Goal: Task Accomplishment & Management: Manage account settings

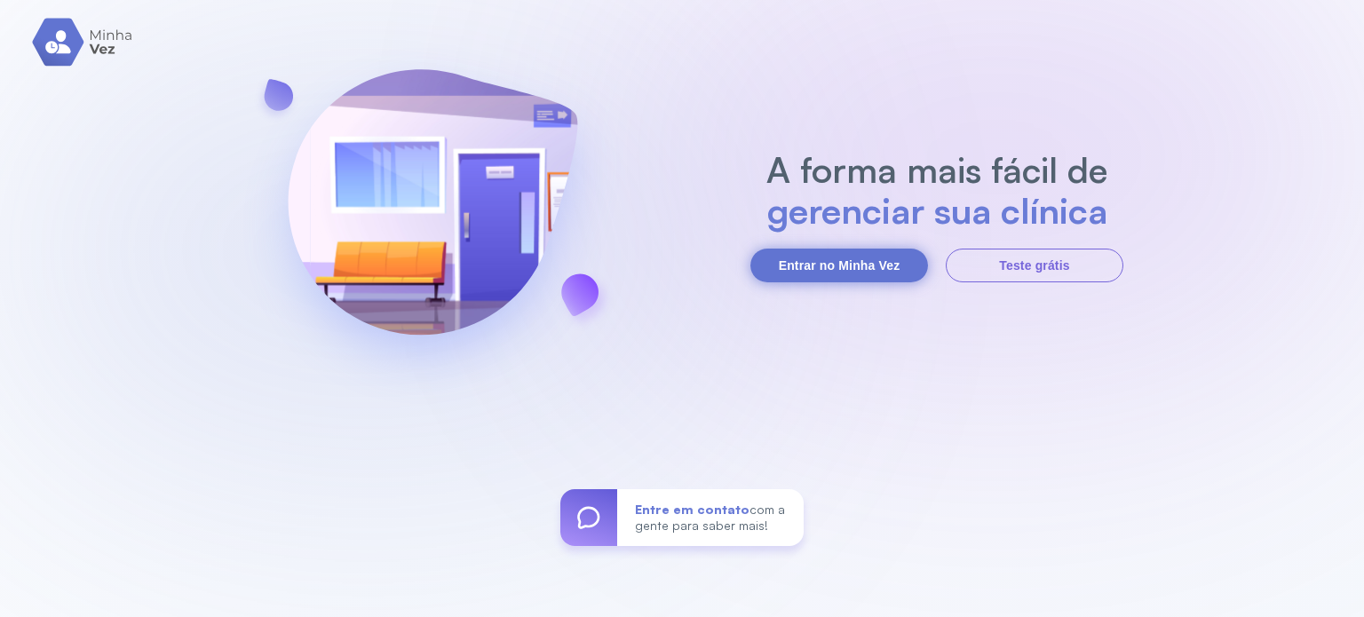
click at [812, 250] on button "Entrar no Minha Vez" at bounding box center [839, 266] width 178 height 34
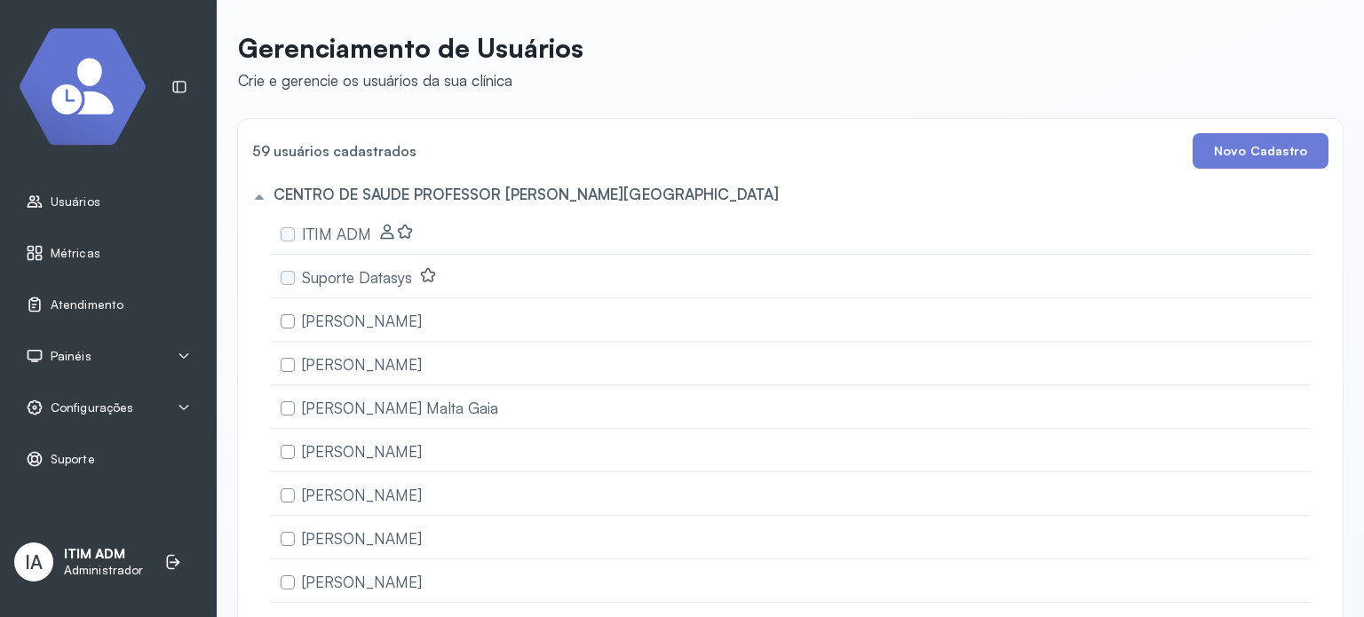
click at [91, 361] on div "Painéis" at bounding box center [108, 356] width 165 height 18
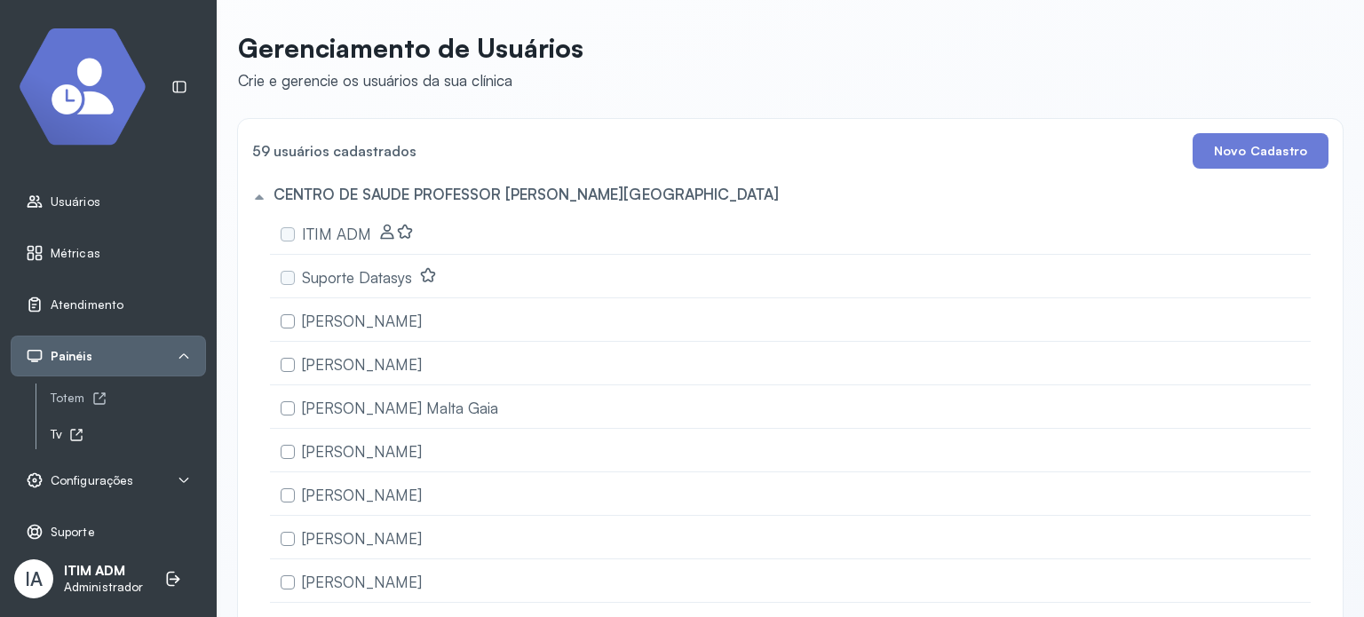
click at [65, 431] on div "Tv" at bounding box center [128, 434] width 155 height 15
click at [114, 308] on span "Atendimento" at bounding box center [87, 304] width 73 height 15
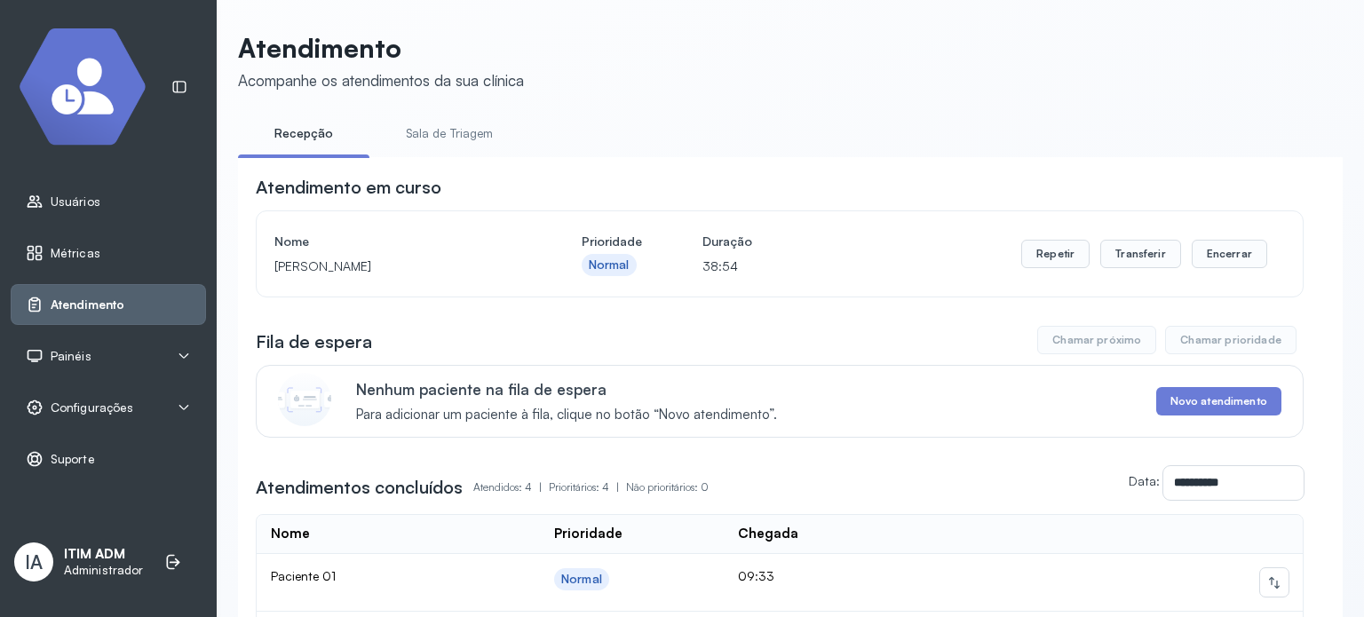
click at [468, 145] on link "Sala de Triagem" at bounding box center [449, 133] width 131 height 29
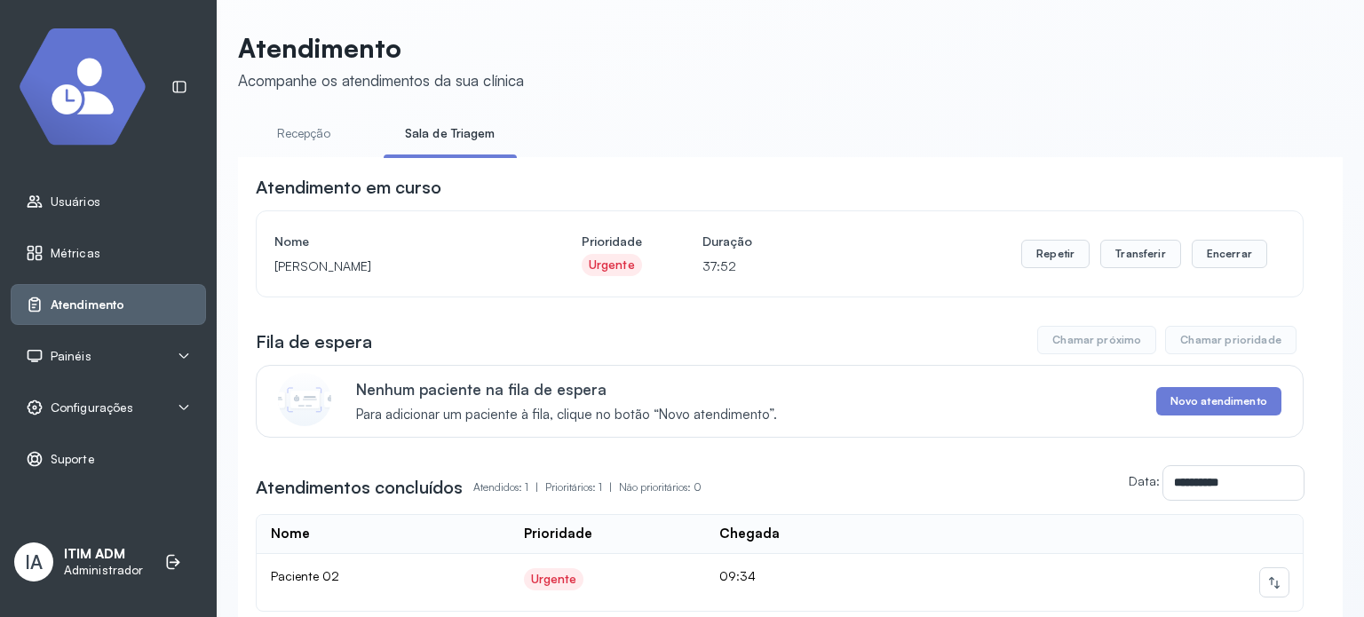
click at [308, 133] on link "Recepção" at bounding box center [303, 133] width 131 height 29
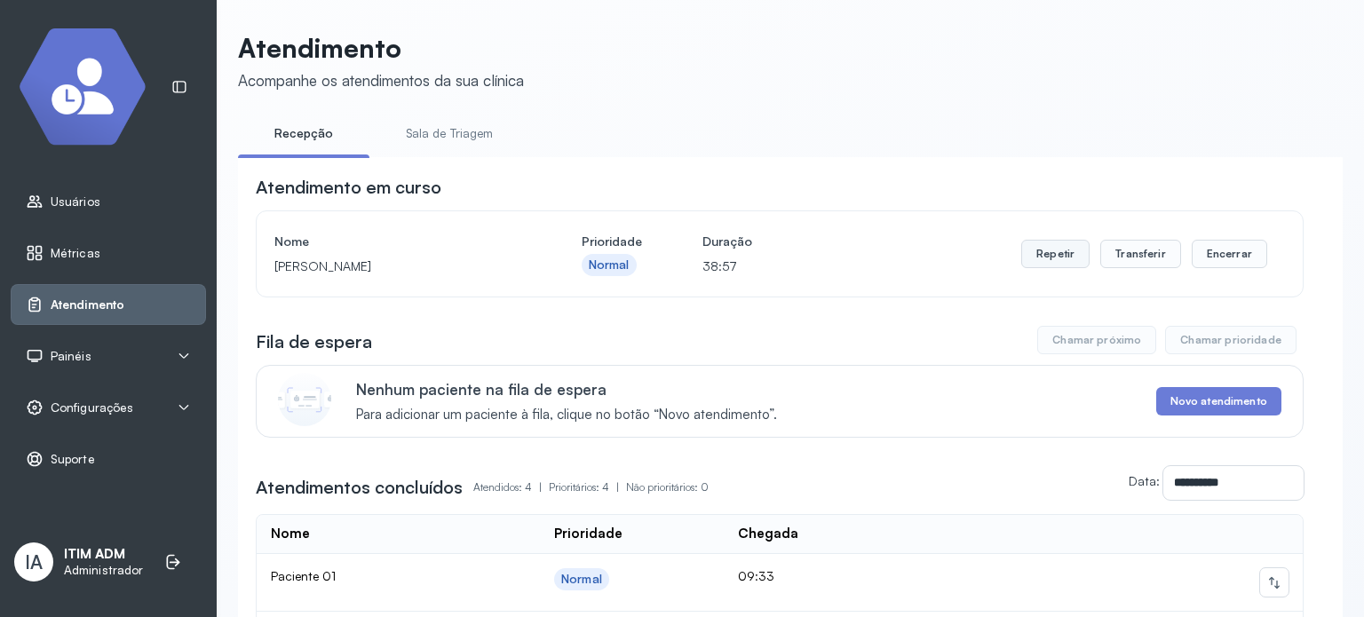
click at [1044, 260] on button "Repetir" at bounding box center [1055, 254] width 68 height 28
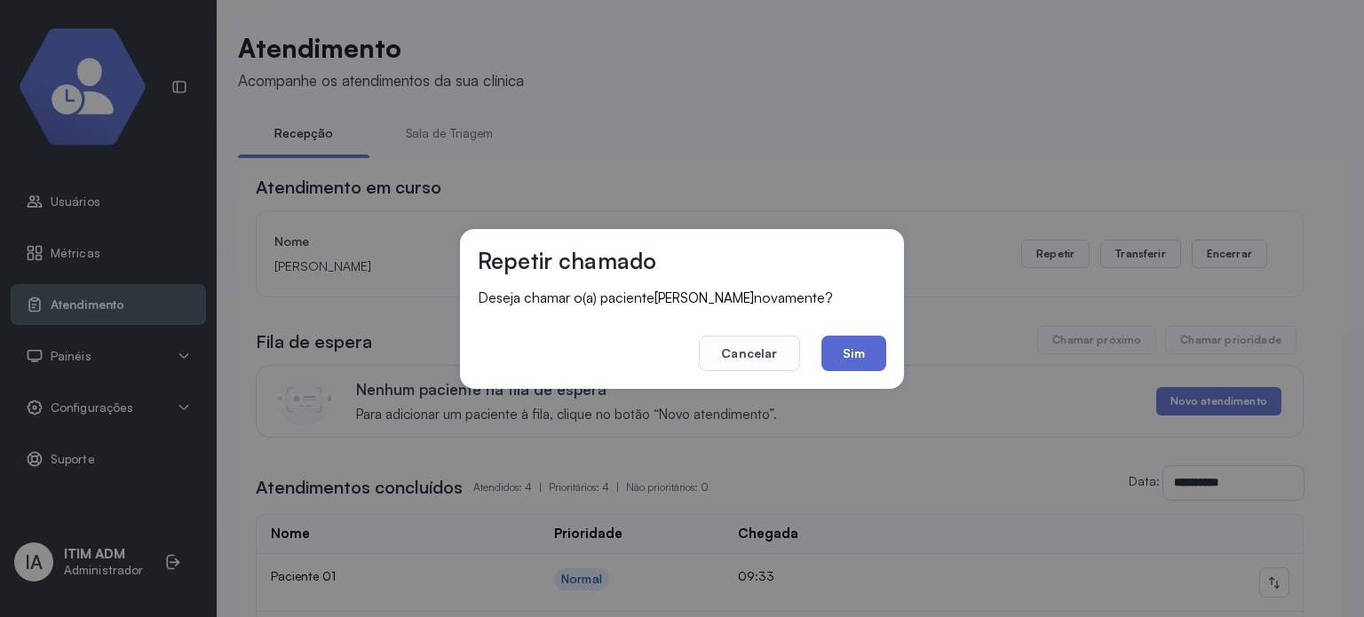
click at [870, 351] on button "Sim" at bounding box center [853, 354] width 65 height 36
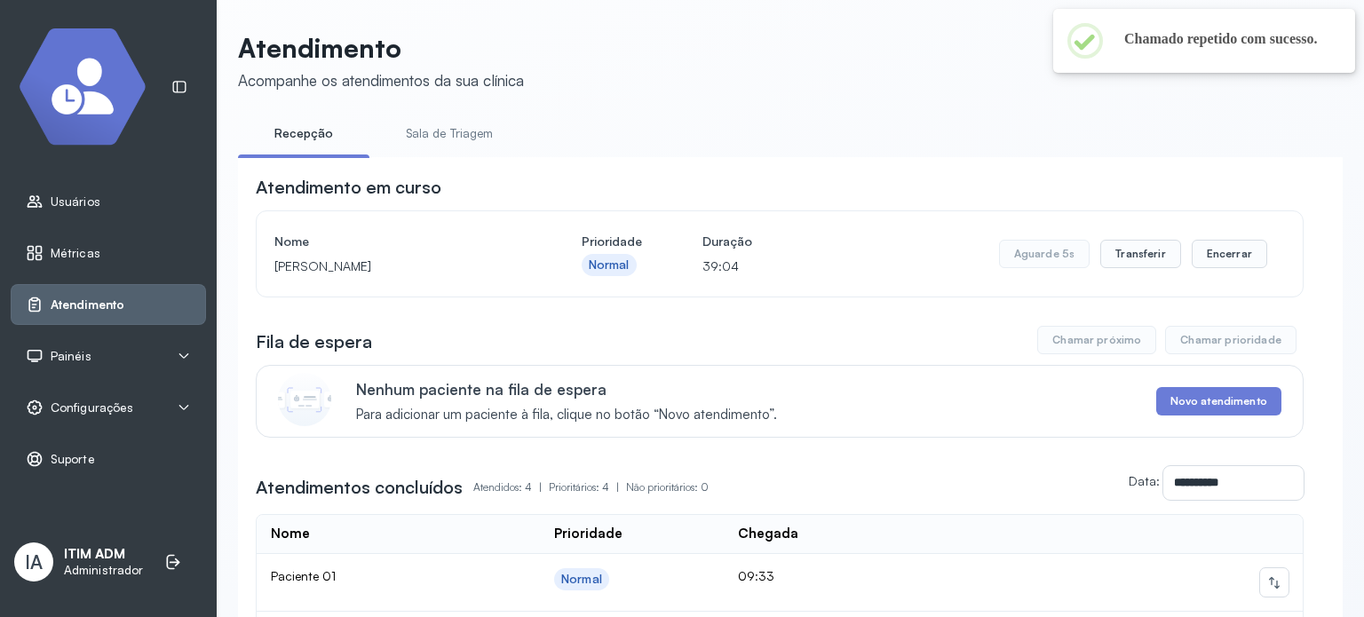
click at [445, 131] on link "Sala de Triagem" at bounding box center [449, 133] width 131 height 29
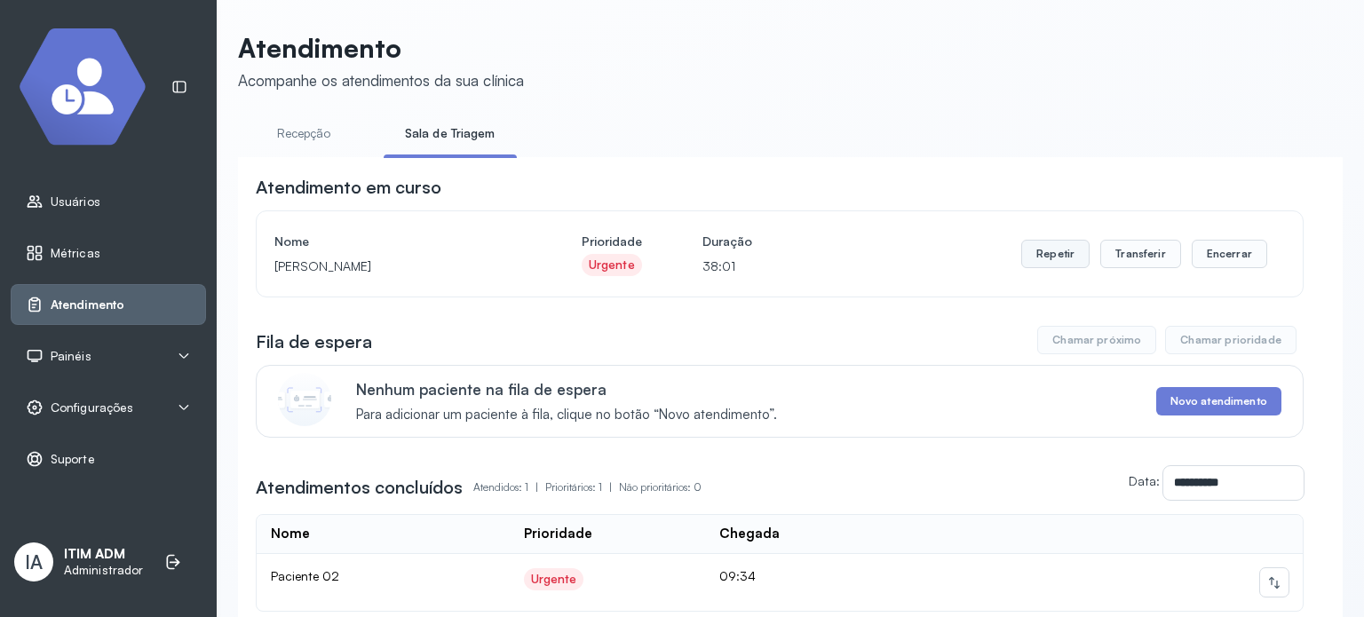
click at [1060, 258] on button "Repetir" at bounding box center [1055, 254] width 68 height 28
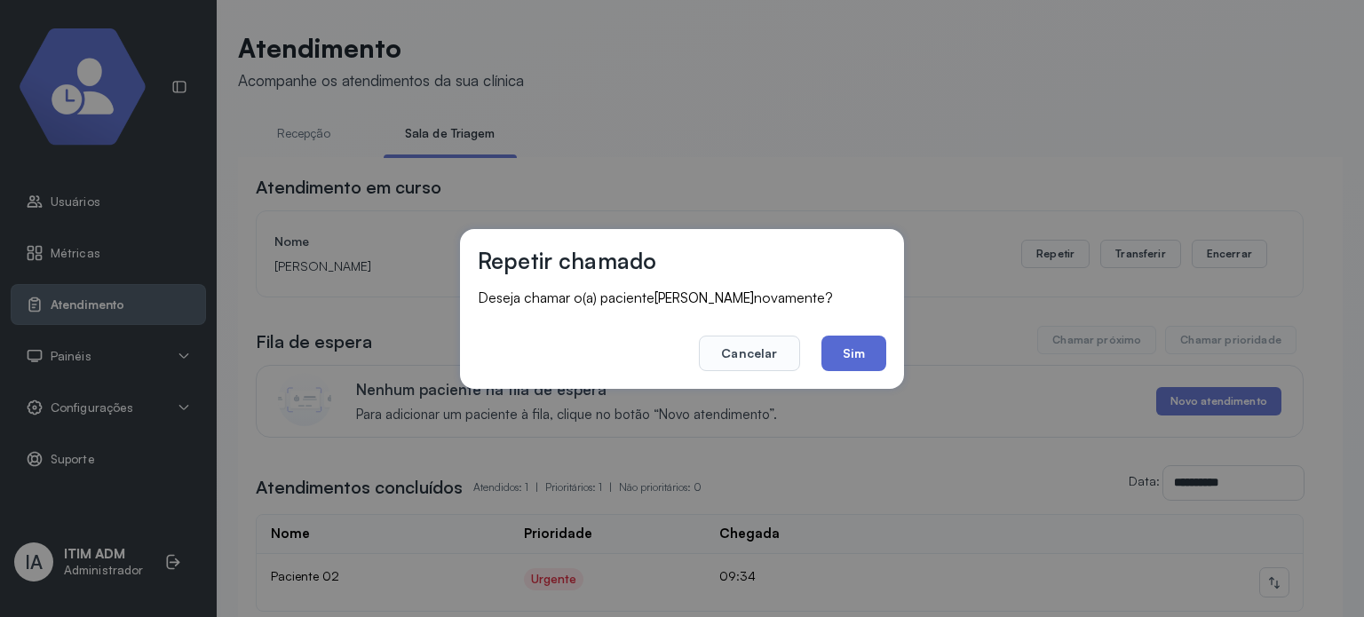
click at [862, 351] on button "Sim" at bounding box center [853, 354] width 65 height 36
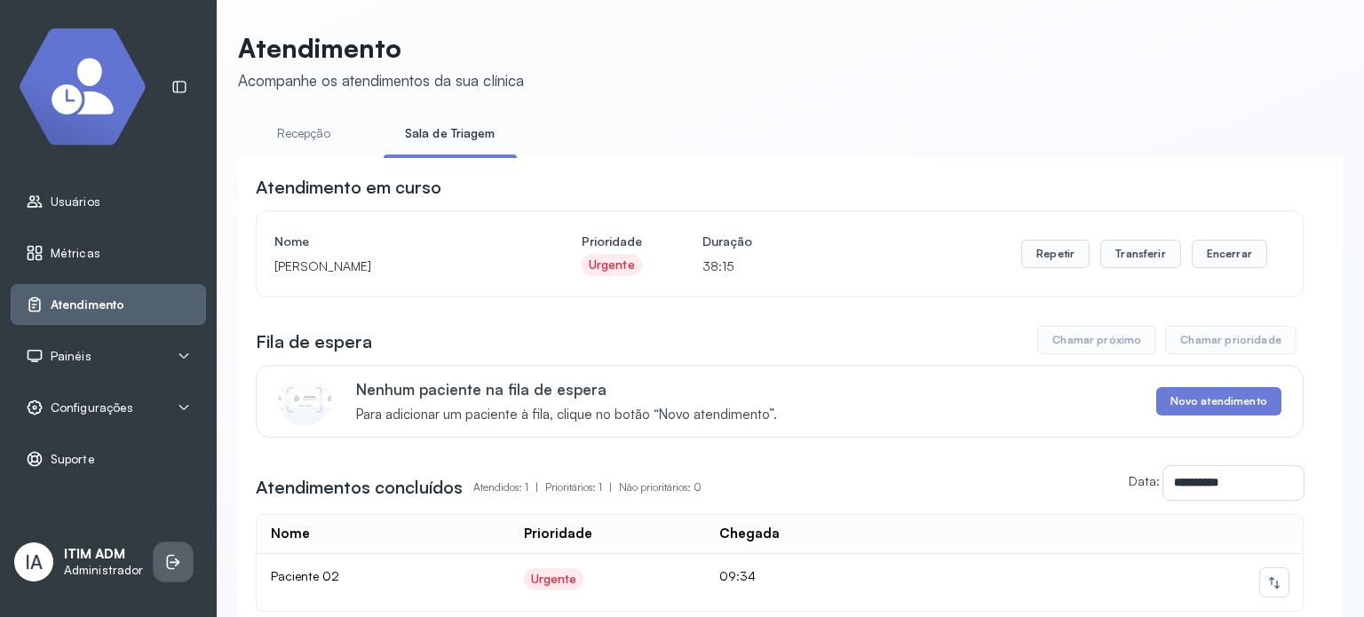
click at [182, 564] on li at bounding box center [173, 561] width 39 height 39
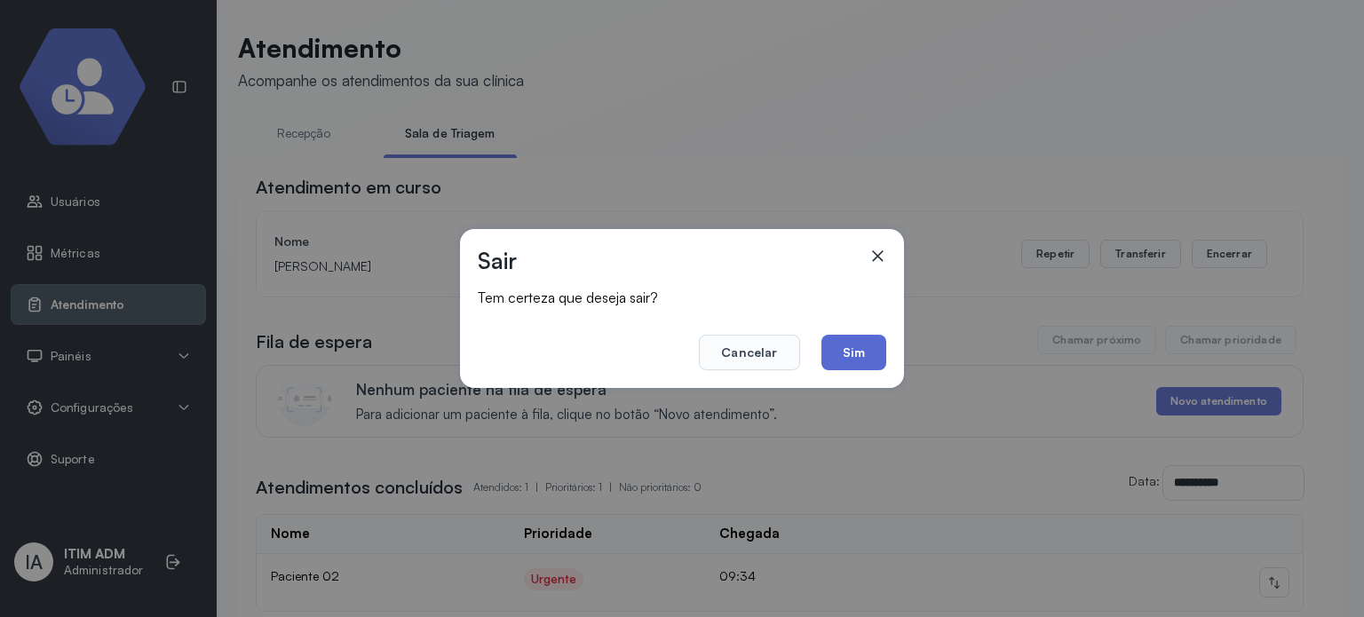
click at [845, 358] on button "Sim" at bounding box center [853, 353] width 65 height 36
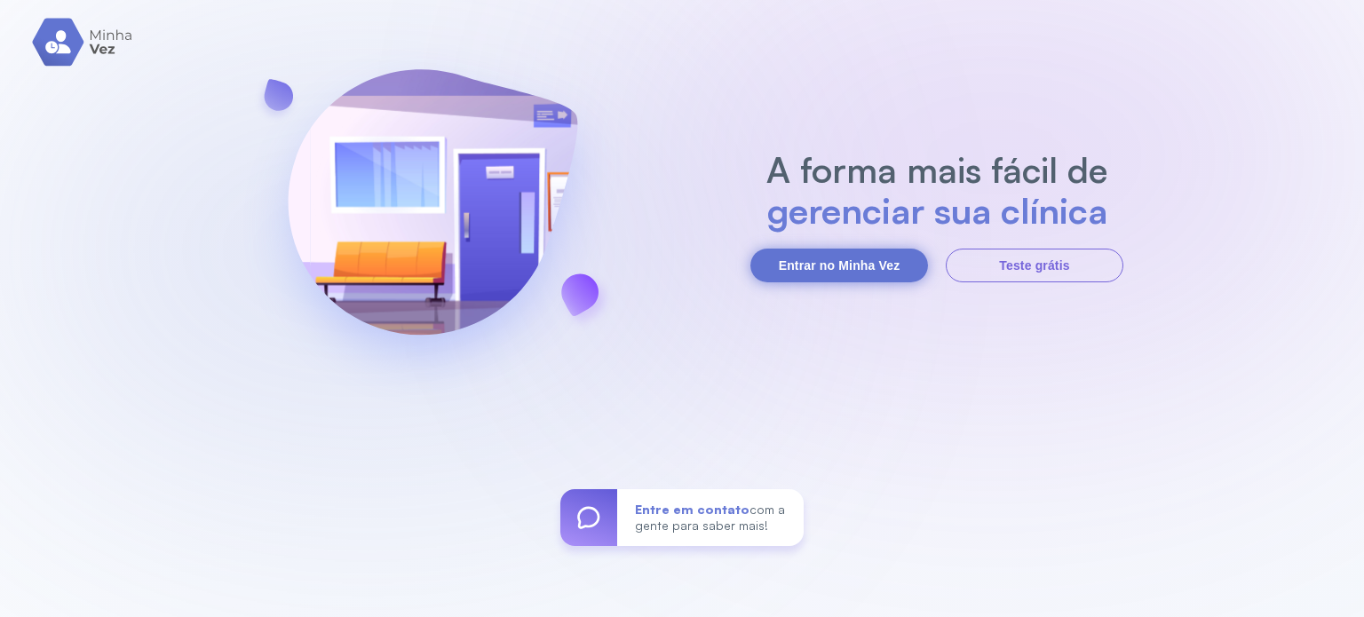
click at [839, 264] on button "Entrar no Minha Vez" at bounding box center [839, 266] width 178 height 34
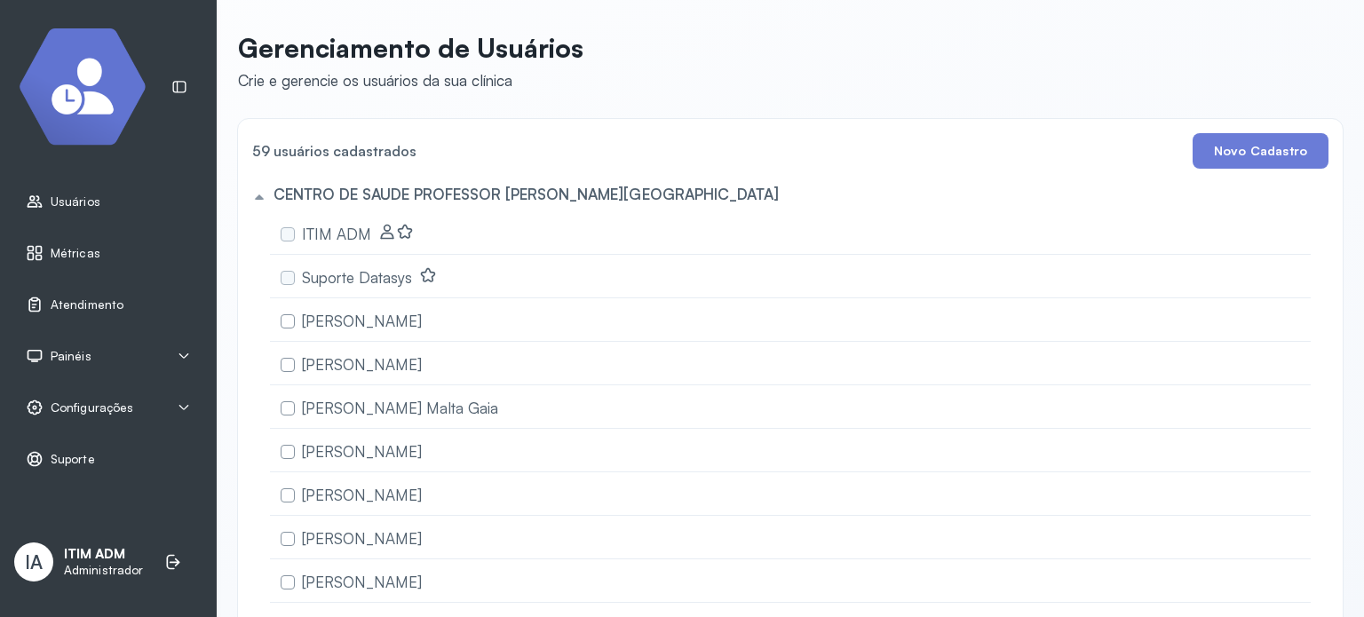
click at [90, 354] on div "Painéis" at bounding box center [108, 356] width 165 height 18
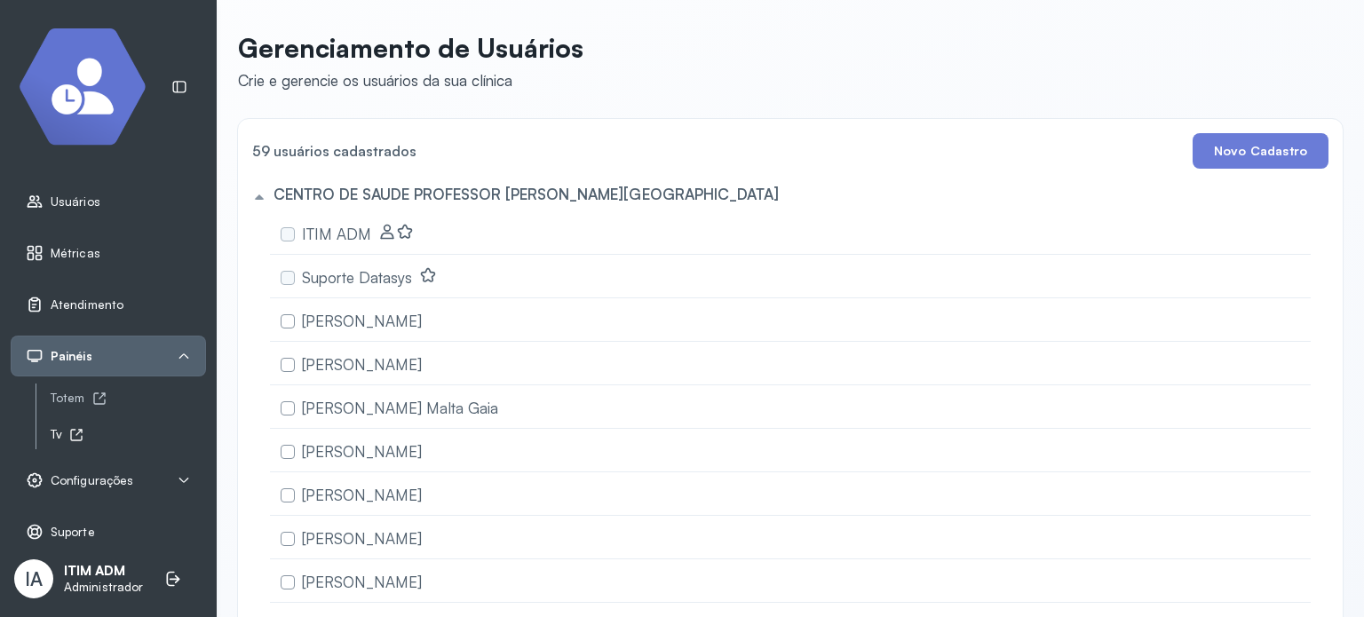
click at [79, 431] on icon at bounding box center [79, 432] width 6 height 6
click at [119, 475] on span "Configurações" at bounding box center [92, 480] width 83 height 15
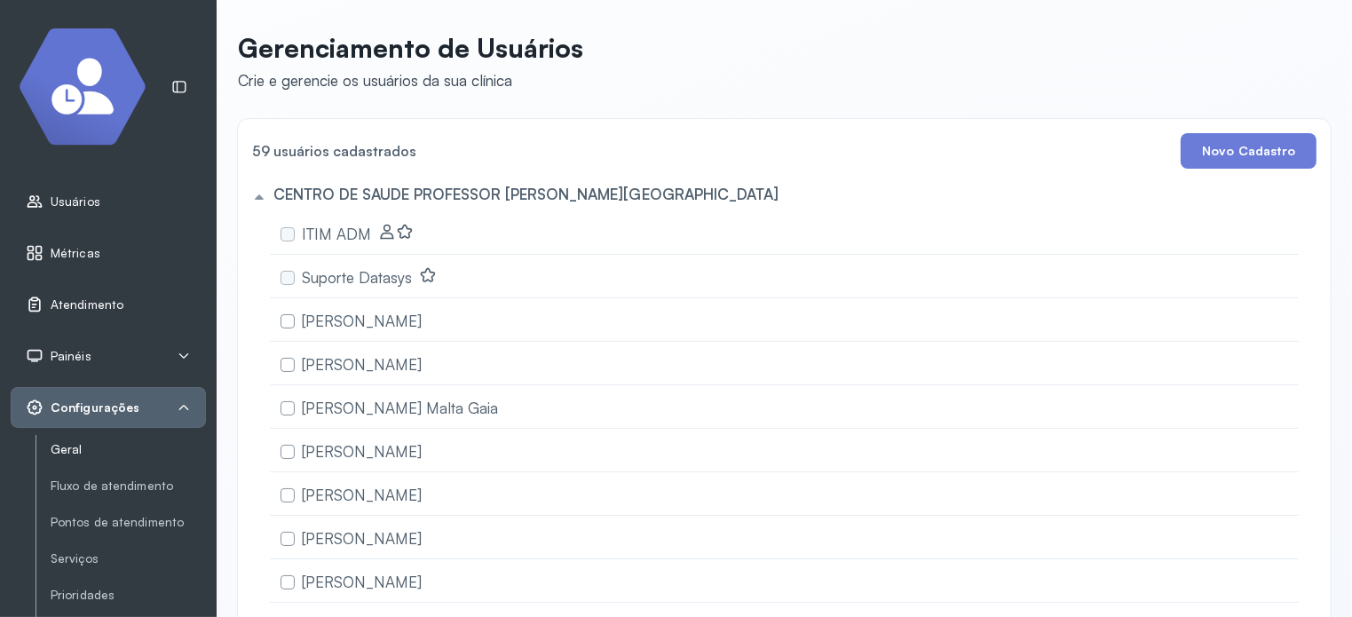
click at [59, 444] on link "Geral" at bounding box center [128, 449] width 155 height 15
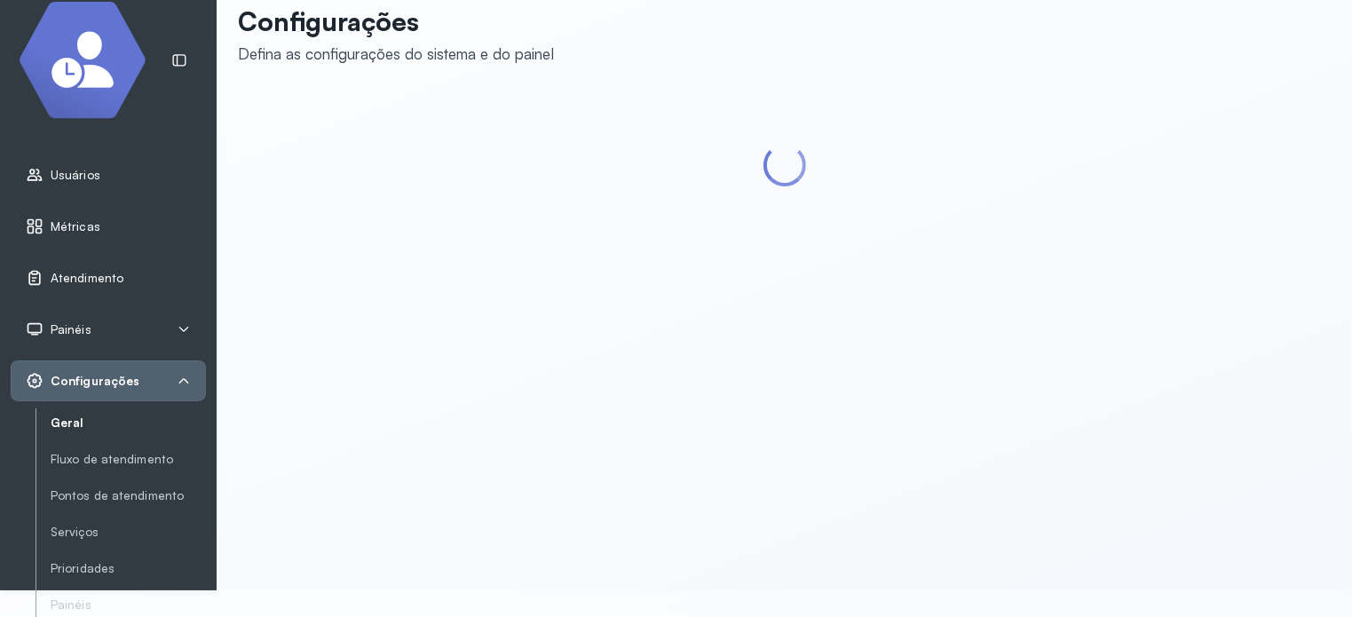
scroll to position [167, 0]
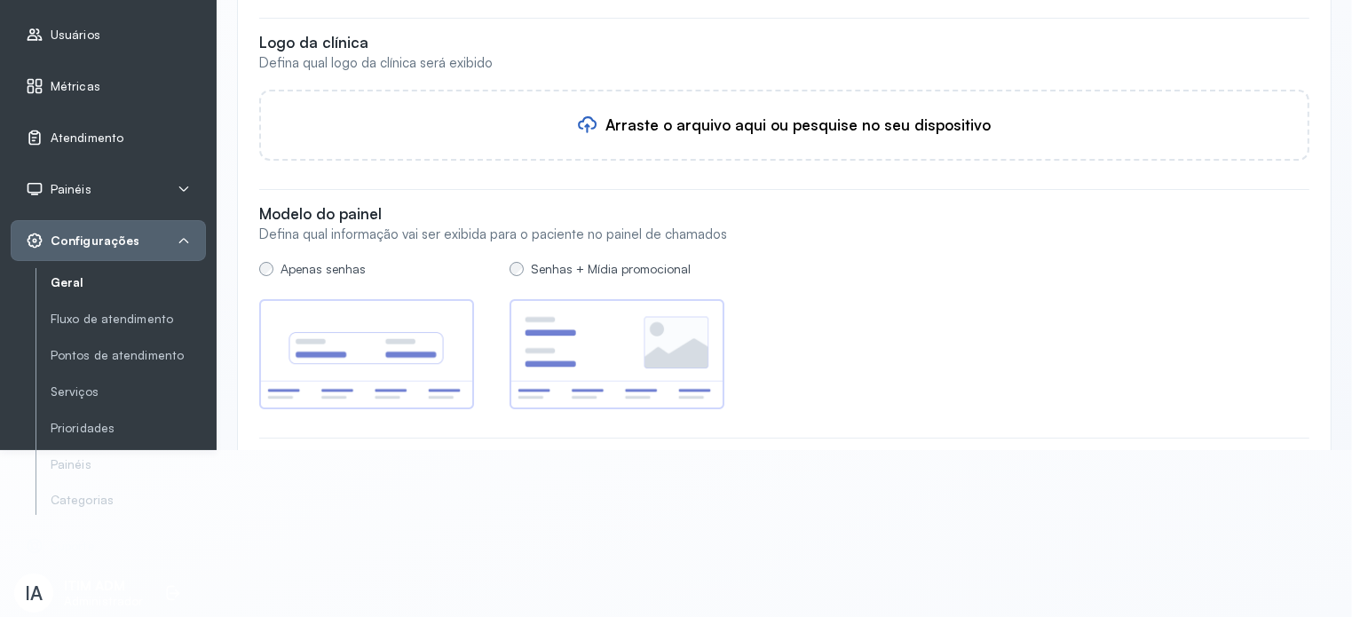
click at [617, 342] on img at bounding box center [617, 354] width 215 height 111
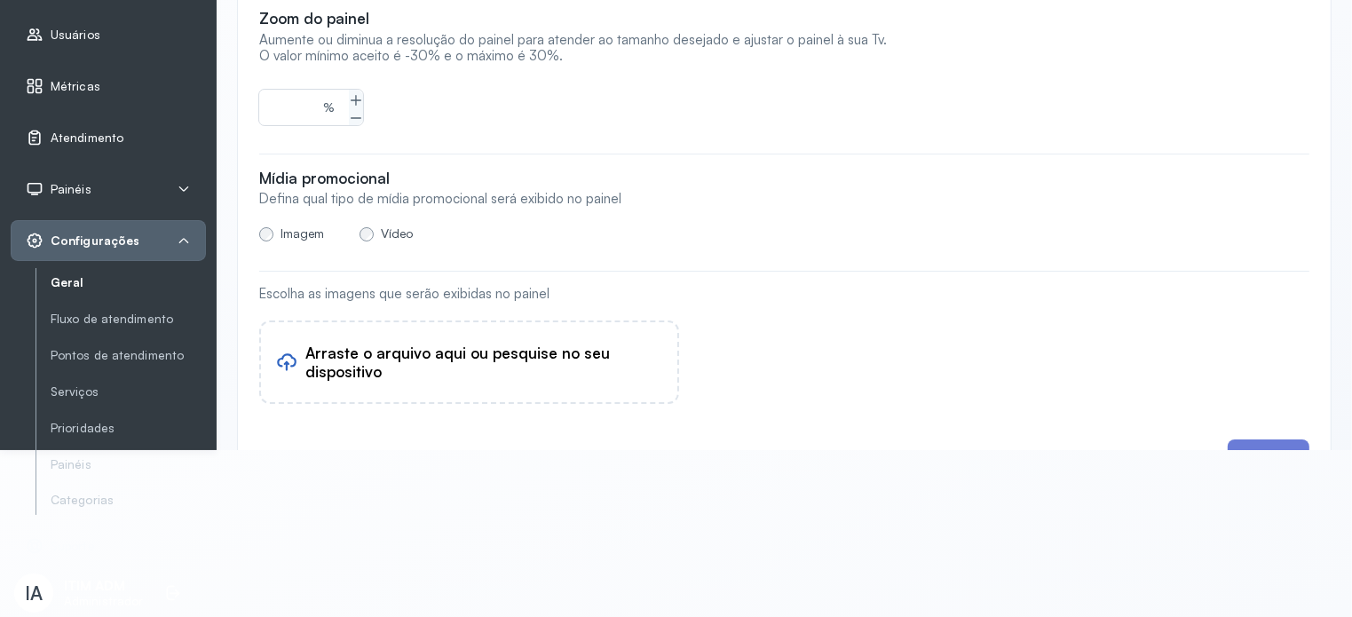
click at [381, 238] on span "Vídeo" at bounding box center [397, 232] width 32 height 15
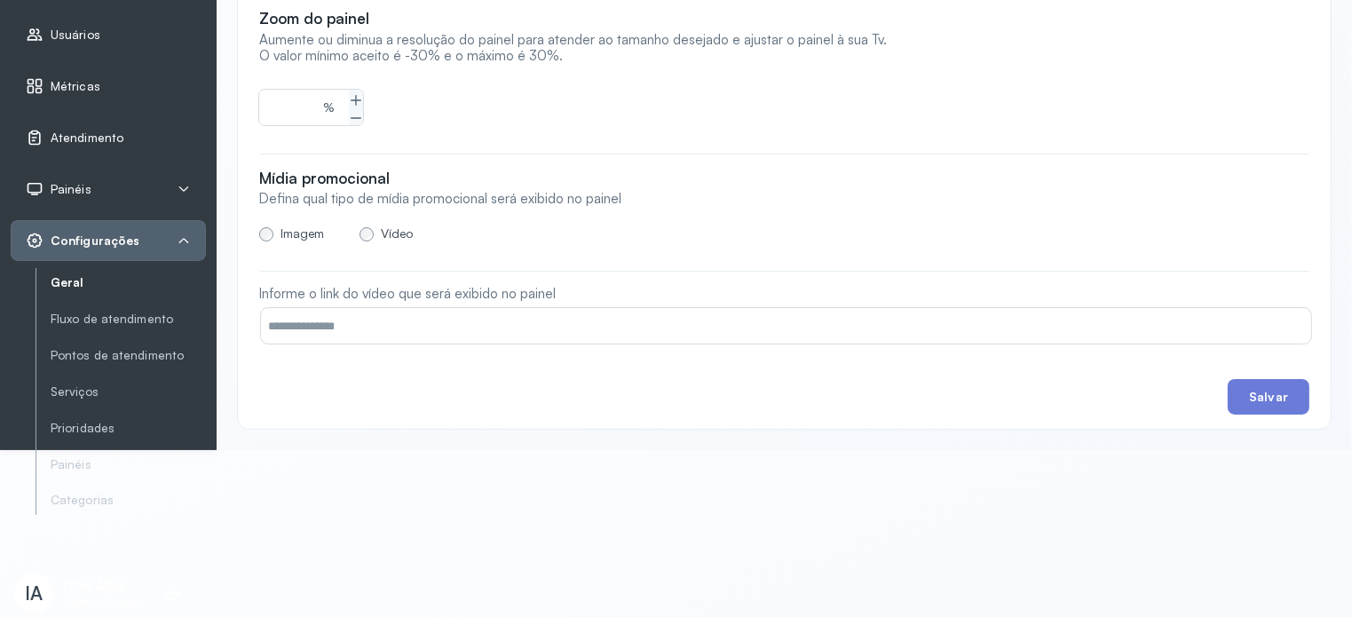
click at [487, 317] on input "text" at bounding box center [786, 326] width 1050 height 36
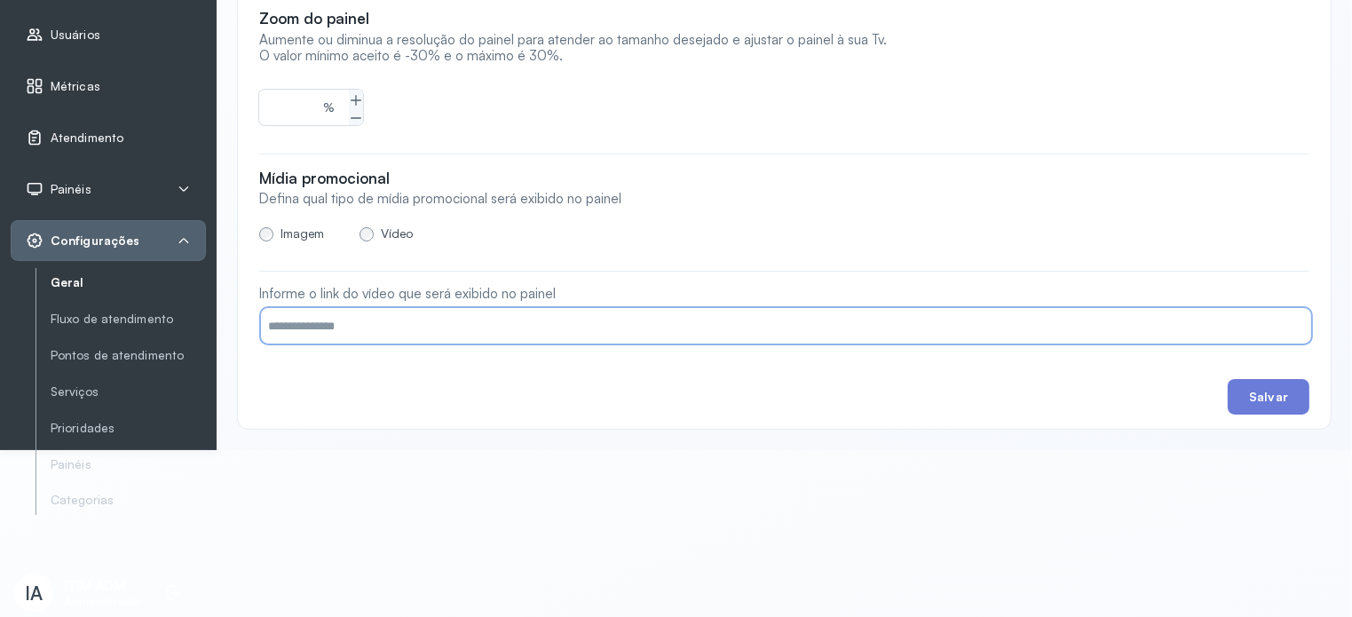
paste input "**********"
paste input "text"
type input "**********"
click at [1271, 387] on button "Salvar" at bounding box center [1269, 397] width 82 height 36
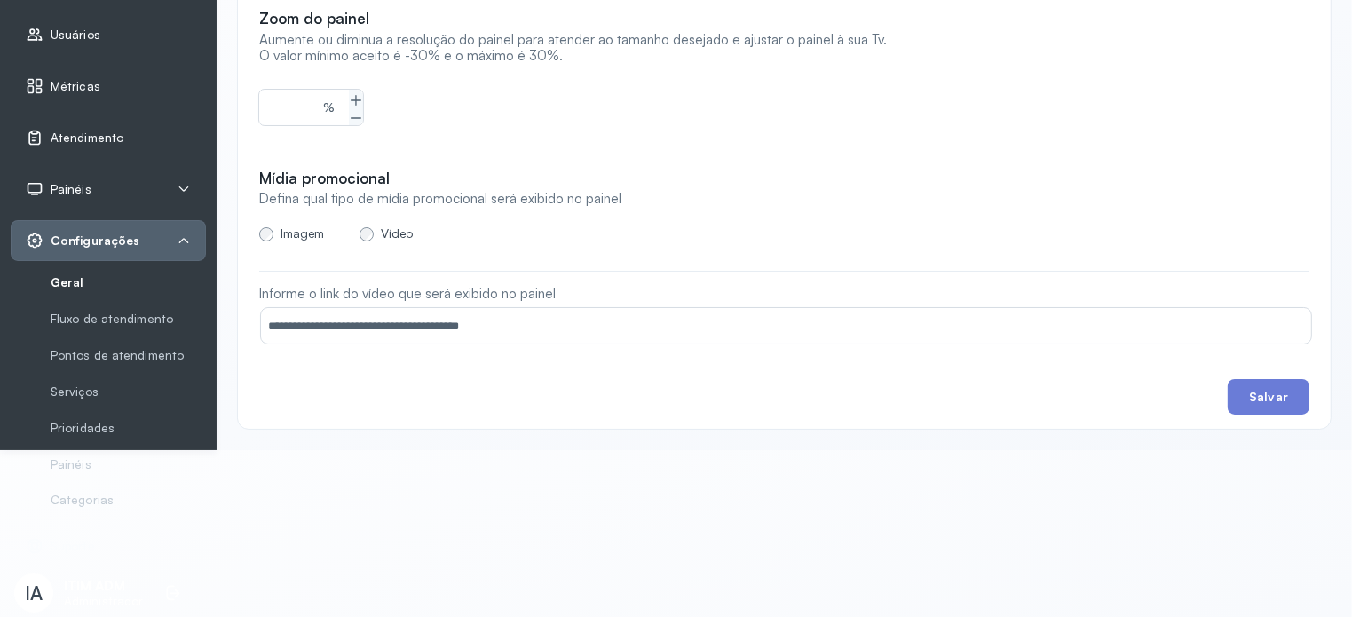
type input "*******"
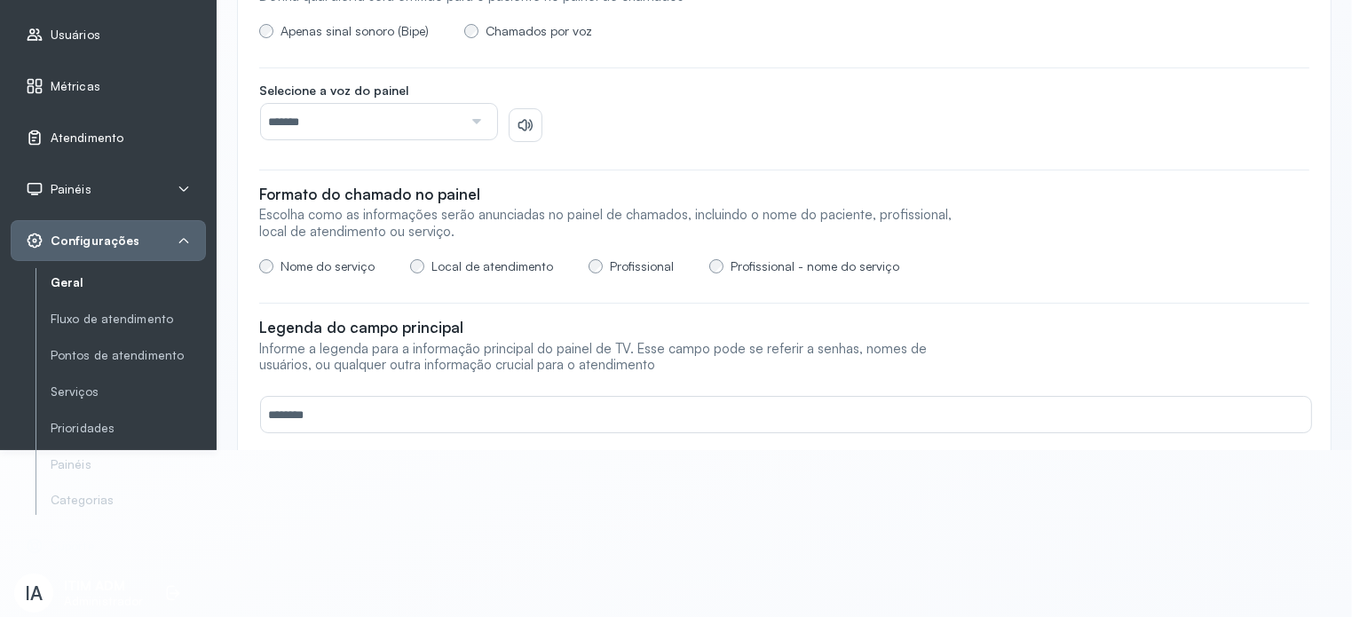
click at [95, 138] on span "Atendimento" at bounding box center [87, 138] width 73 height 15
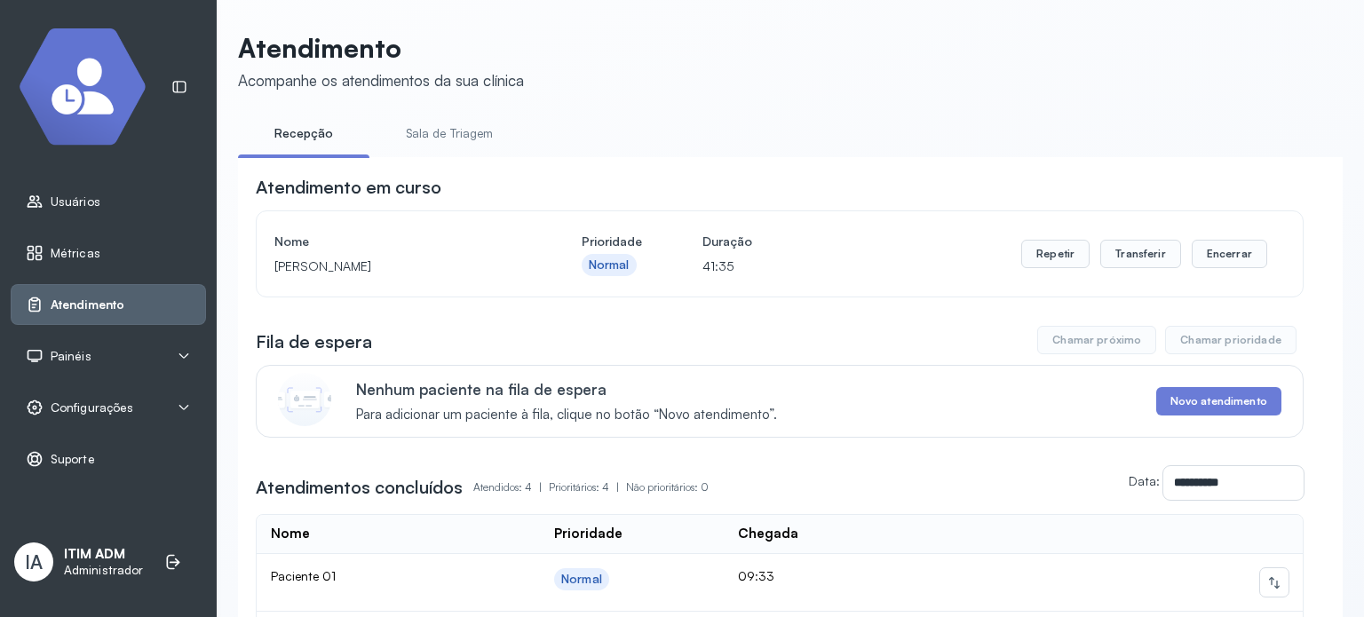
click at [489, 144] on link "Sala de Triagem" at bounding box center [449, 133] width 131 height 29
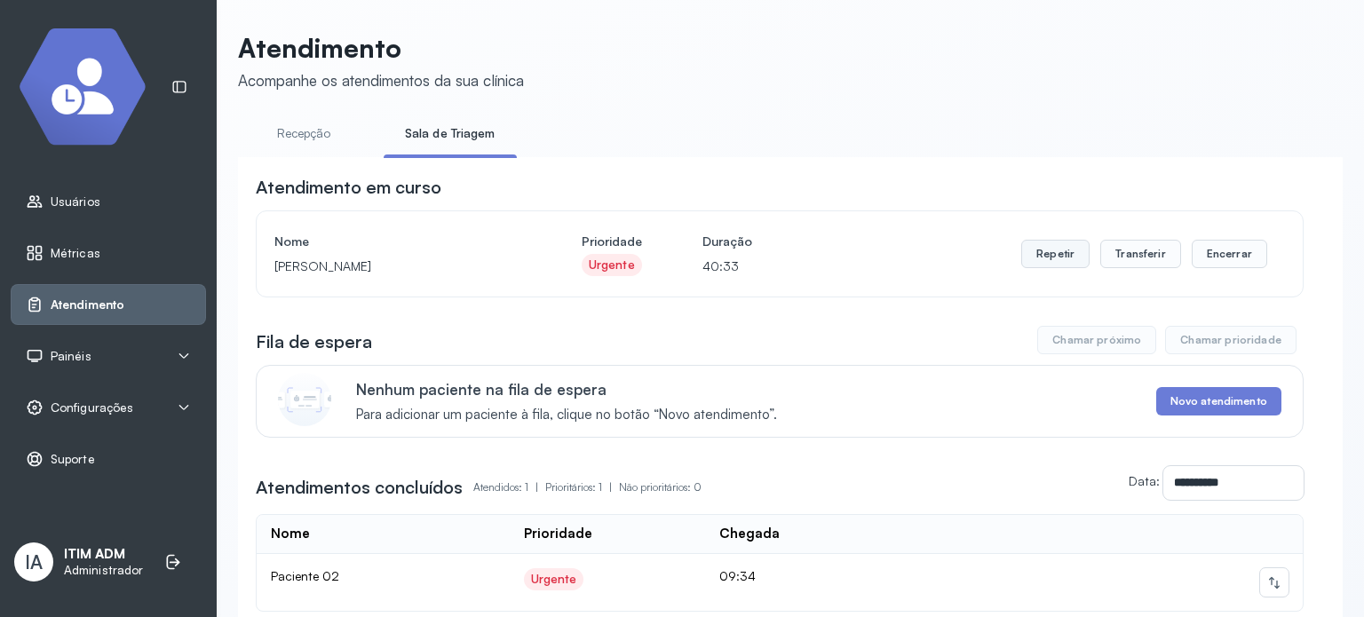
click at [1048, 257] on button "Repetir" at bounding box center [1055, 254] width 68 height 28
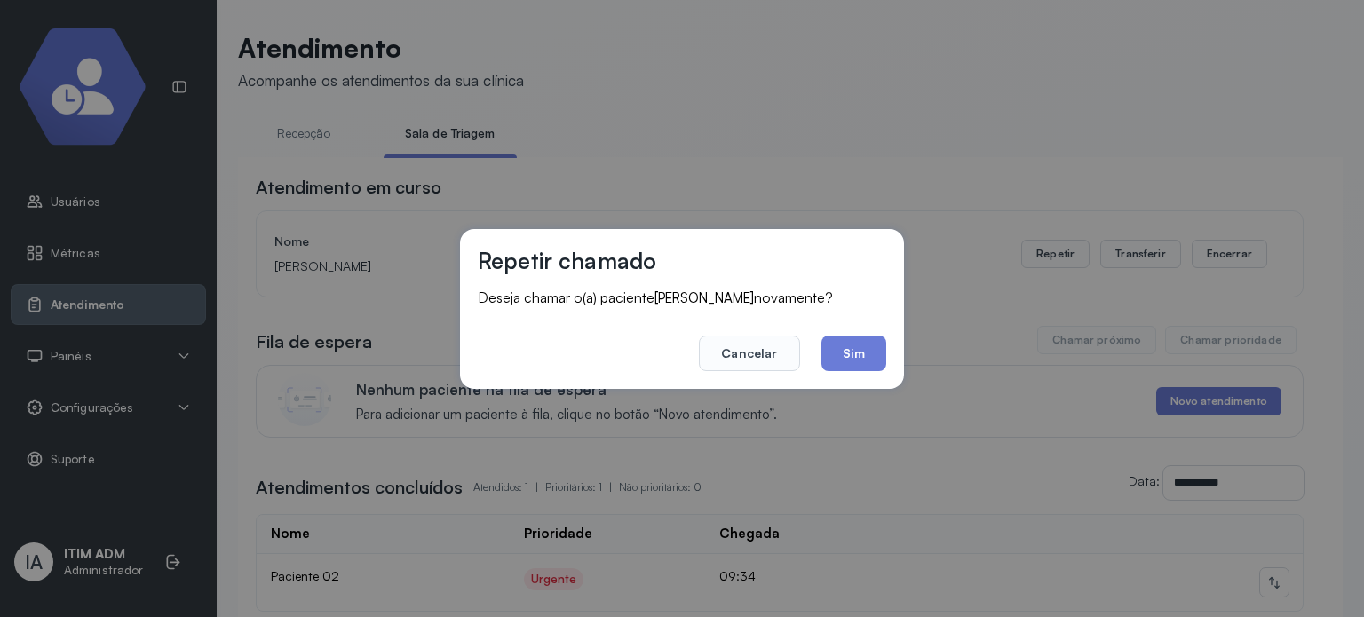
drag, startPoint x: 837, startPoint y: 354, endPoint x: 898, endPoint y: 281, distance: 95.3
click at [846, 350] on button "Sim" at bounding box center [853, 354] width 65 height 36
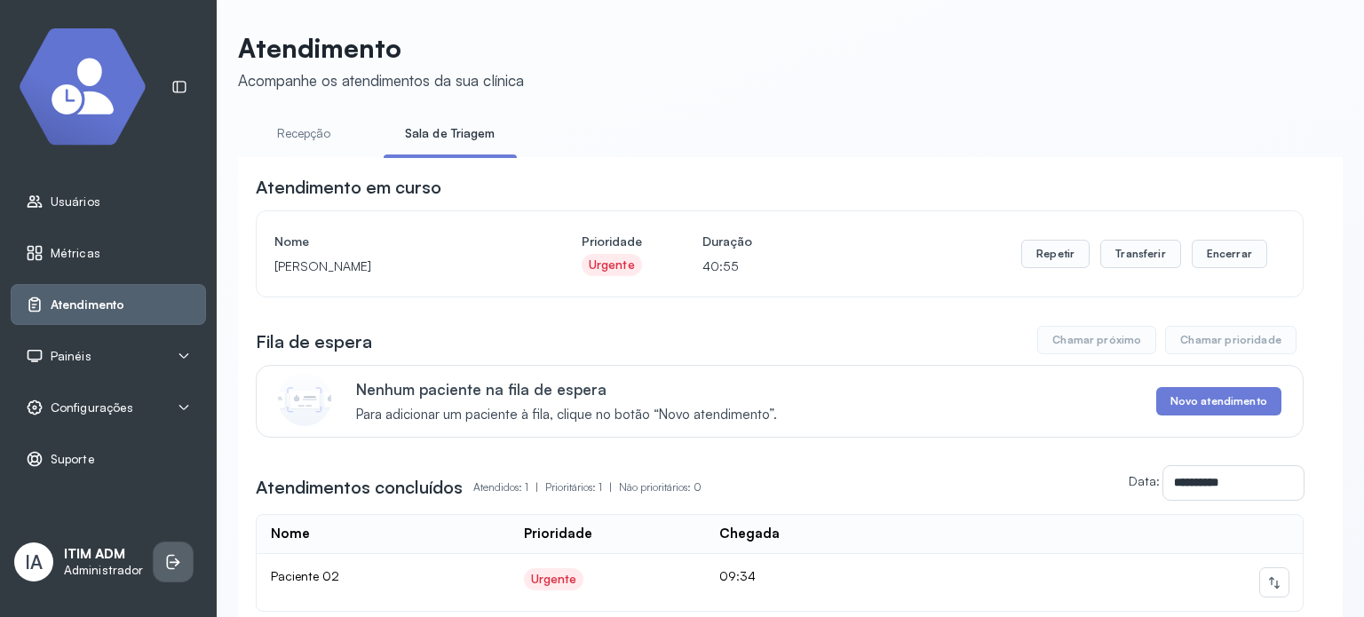
click at [180, 560] on li at bounding box center [173, 561] width 39 height 39
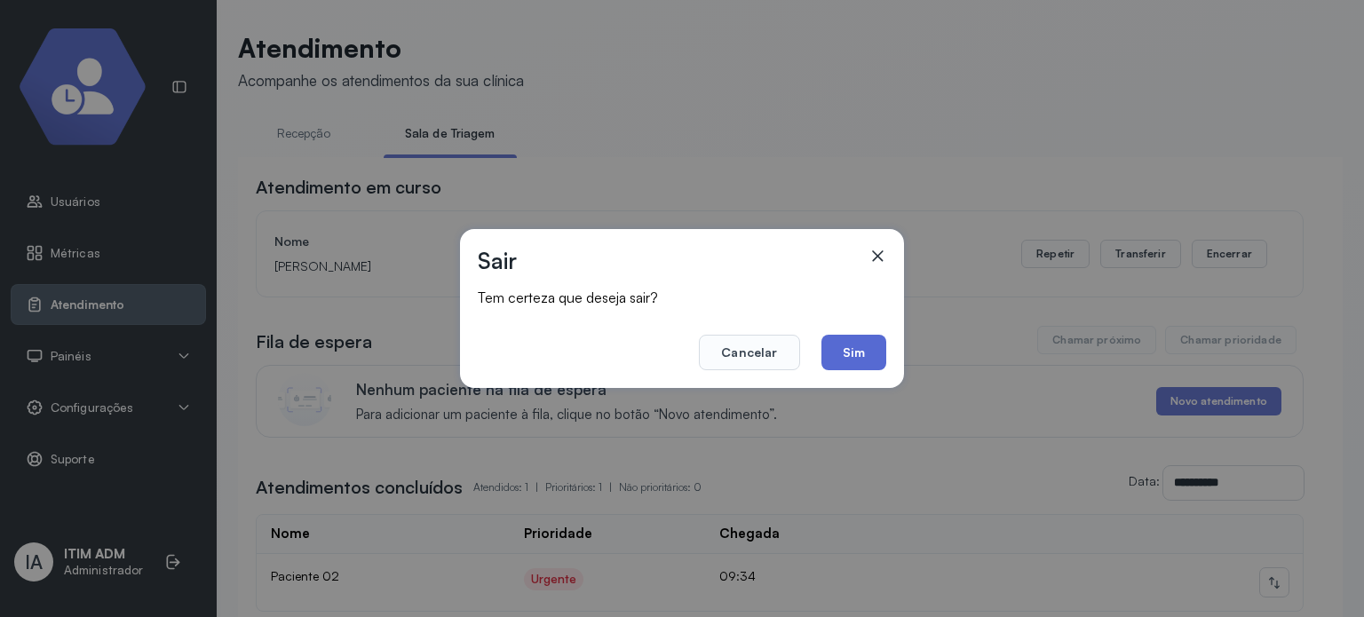
click at [874, 352] on button "Sim" at bounding box center [853, 353] width 65 height 36
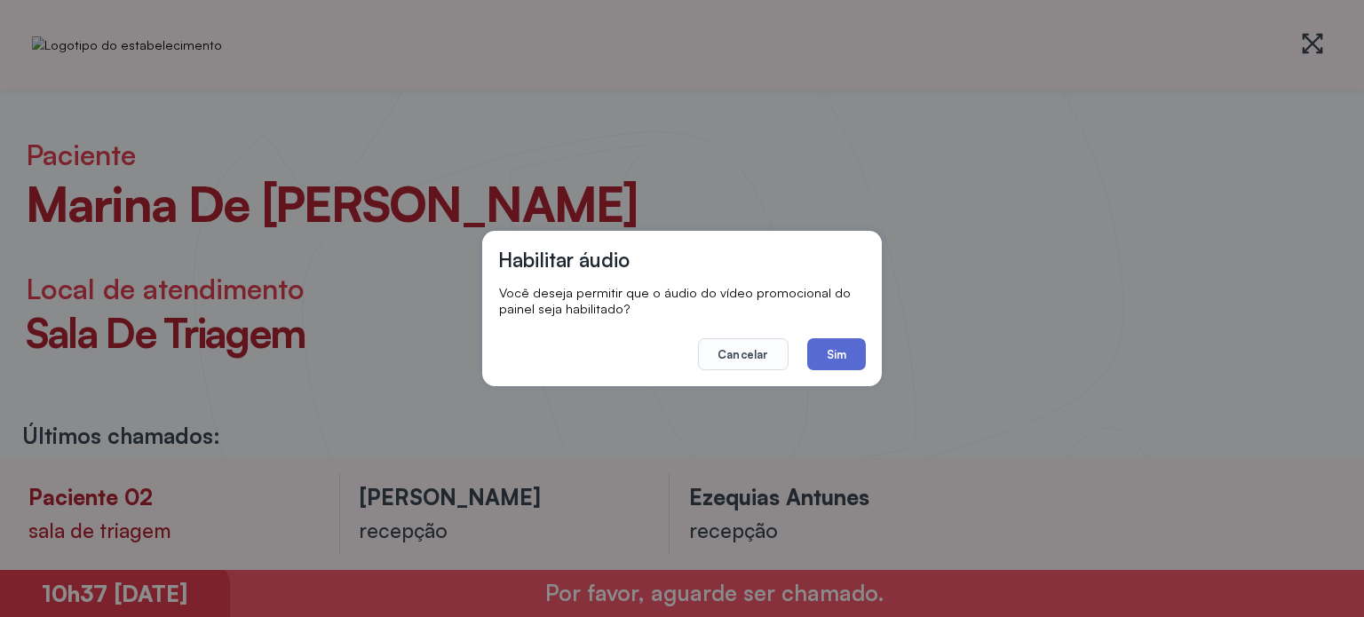
click at [842, 357] on button "Sim" at bounding box center [836, 354] width 59 height 32
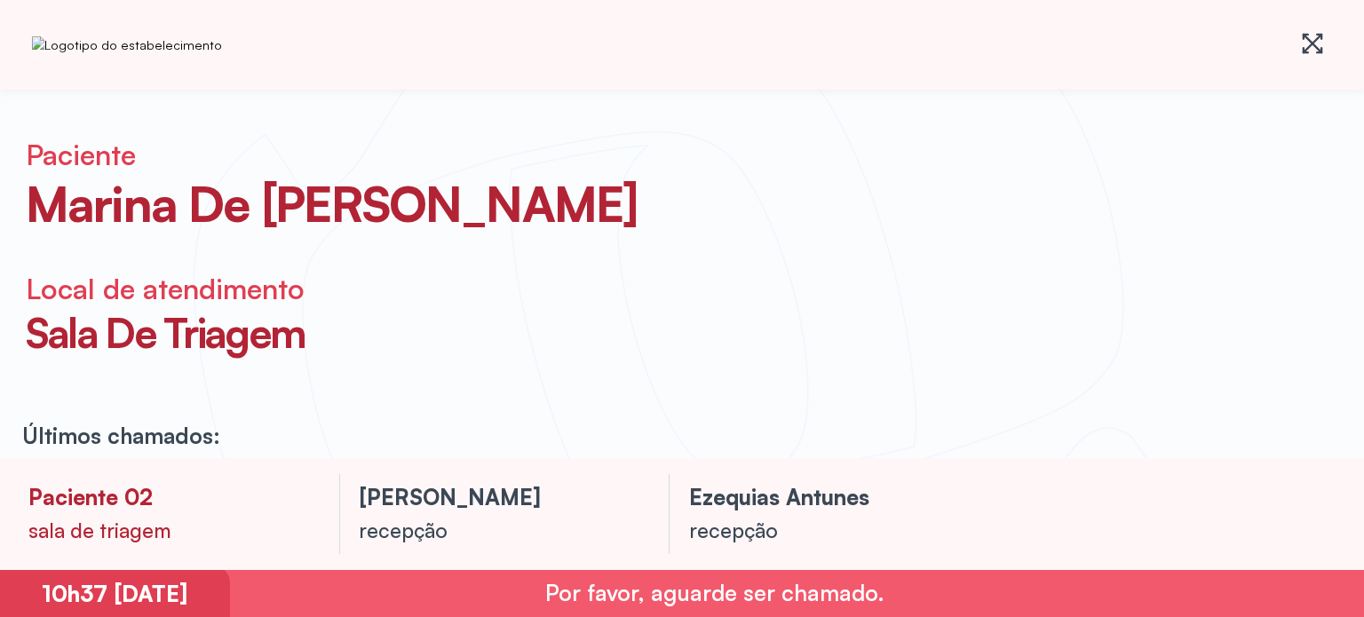
click at [629, 441] on div "Paciente marina de [PERSON_NAME] Local de atendimento sala de triagem" at bounding box center [682, 274] width 1364 height 368
